Goal: Task Accomplishment & Management: Manage account settings

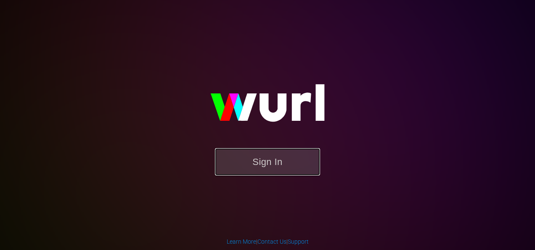
click at [257, 166] on button "Sign In" at bounding box center [267, 161] width 105 height 27
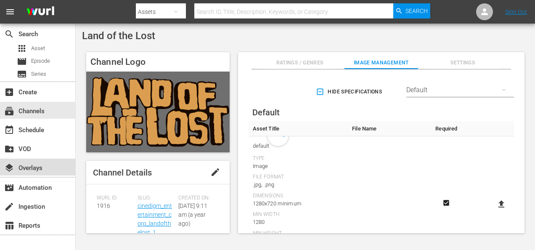
click at [32, 168] on div "layers Overlays" at bounding box center [23, 167] width 47 height 8
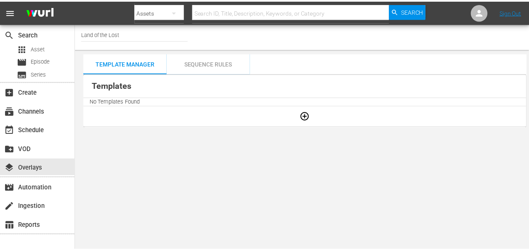
scroll to position [6, 0]
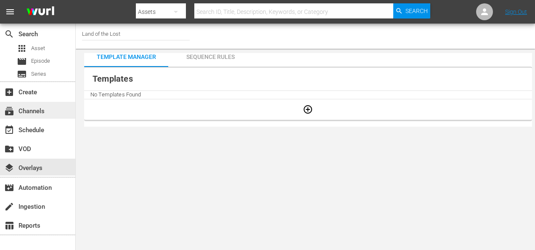
click at [40, 109] on div "subscriptions Channels" at bounding box center [23, 110] width 47 height 8
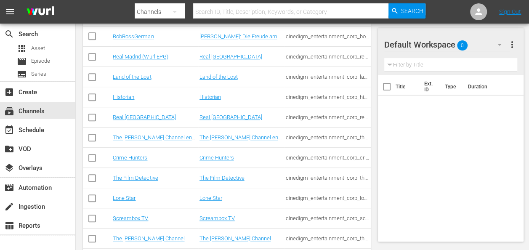
scroll to position [211, 0]
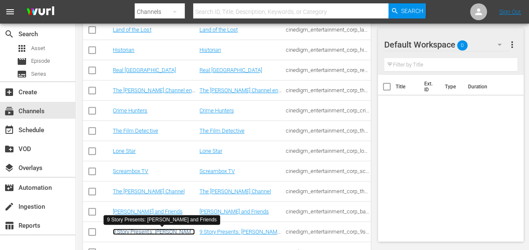
click at [151, 231] on link "9 Story Presents: [PERSON_NAME] and Friends" at bounding box center [154, 235] width 82 height 13
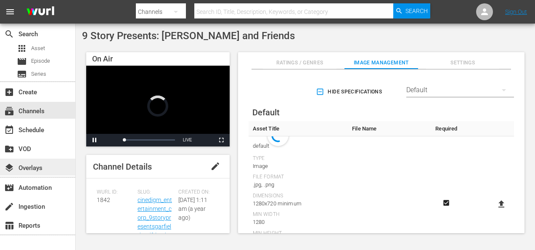
click at [41, 168] on div "layers Overlays" at bounding box center [23, 167] width 47 height 8
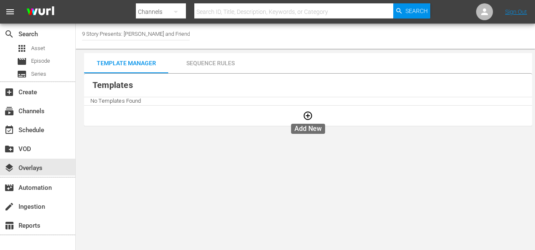
click at [311, 116] on icon "button" at bounding box center [308, 116] width 10 height 10
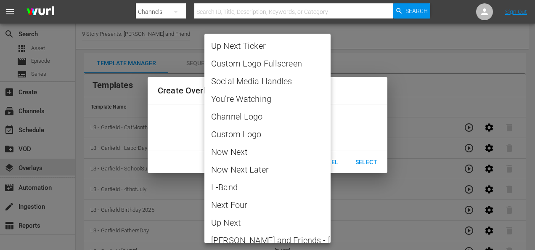
click at [327, 126] on body "menu Search By Channels Search ID, Title, Description, Keywords, or Category Se…" at bounding box center [267, 125] width 535 height 250
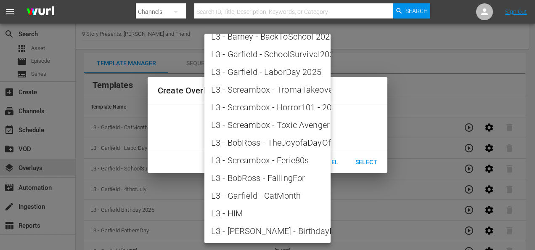
scroll to position [1088, 0]
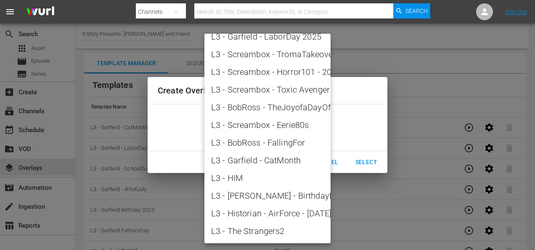
click at [366, 123] on div at bounding box center [267, 125] width 535 height 250
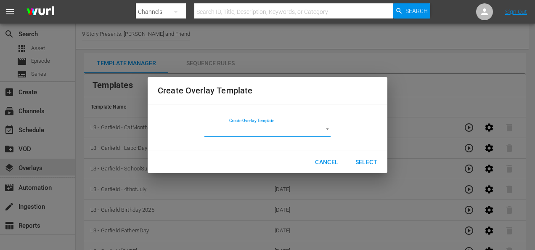
click at [327, 163] on span "Cancel" at bounding box center [326, 162] width 23 height 11
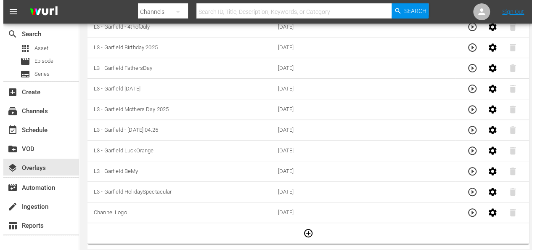
scroll to position [6, 0]
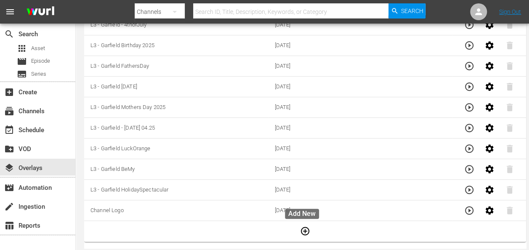
click at [301, 230] on icon "button" at bounding box center [305, 231] width 10 height 10
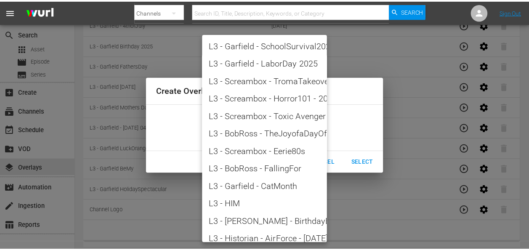
scroll to position [1088, 0]
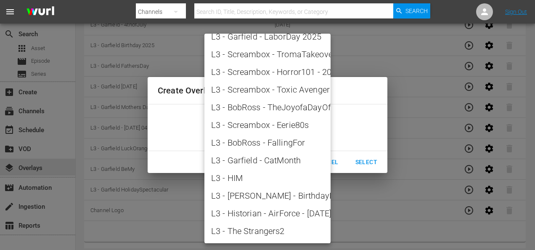
click at [335, 162] on div at bounding box center [267, 125] width 535 height 250
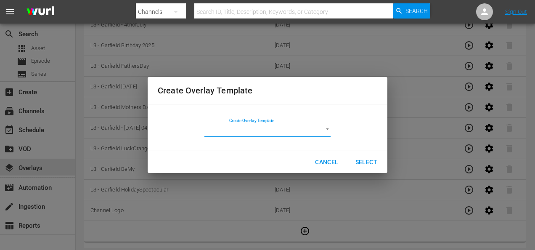
click at [336, 162] on span "Cancel" at bounding box center [326, 162] width 23 height 11
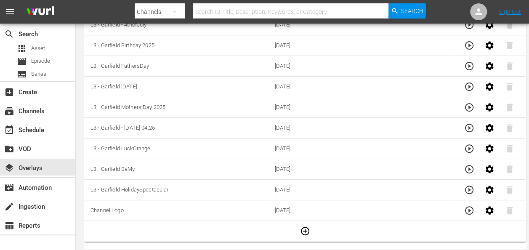
scroll to position [0, 0]
